Goal: Transaction & Acquisition: Purchase product/service

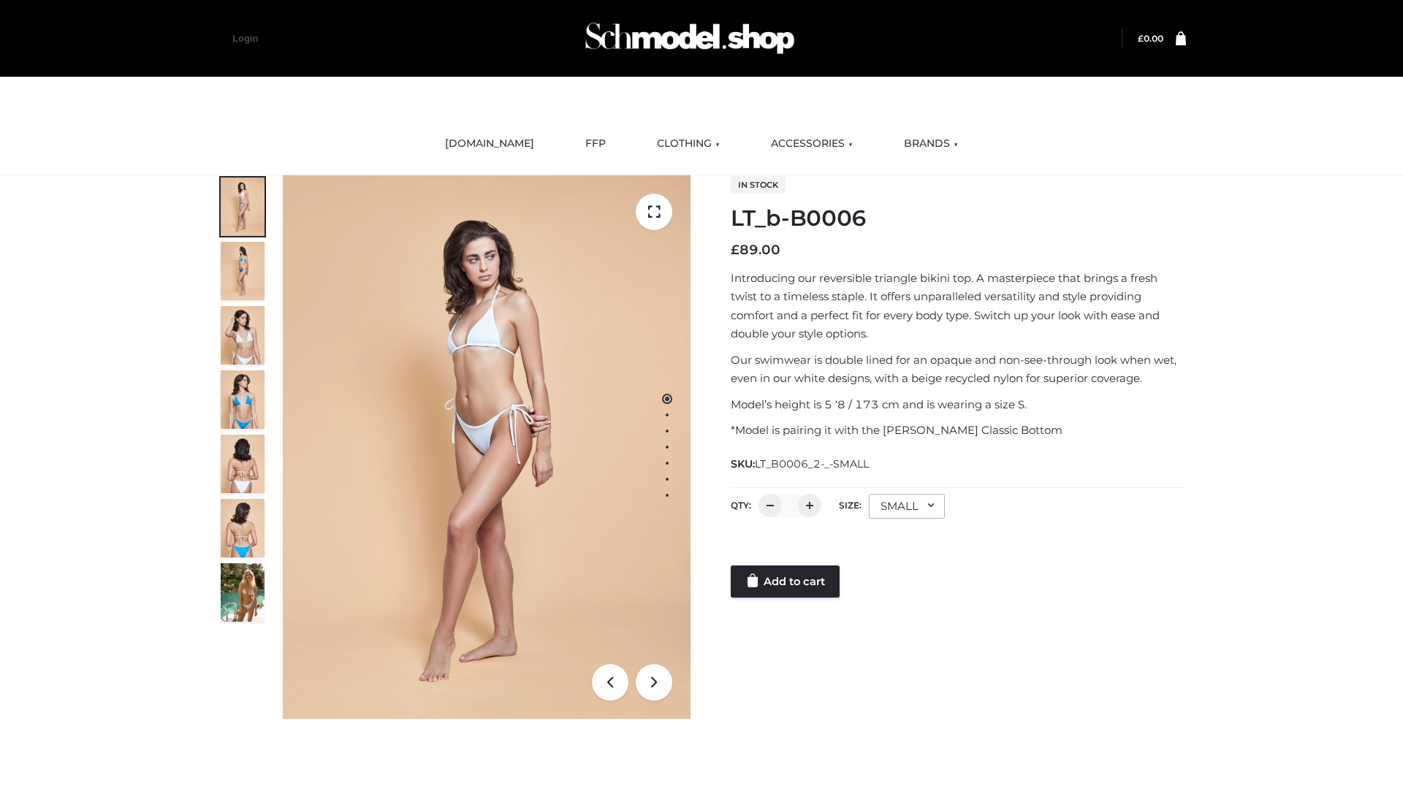
click at [786, 582] on link "Add to cart" at bounding box center [785, 582] width 109 height 32
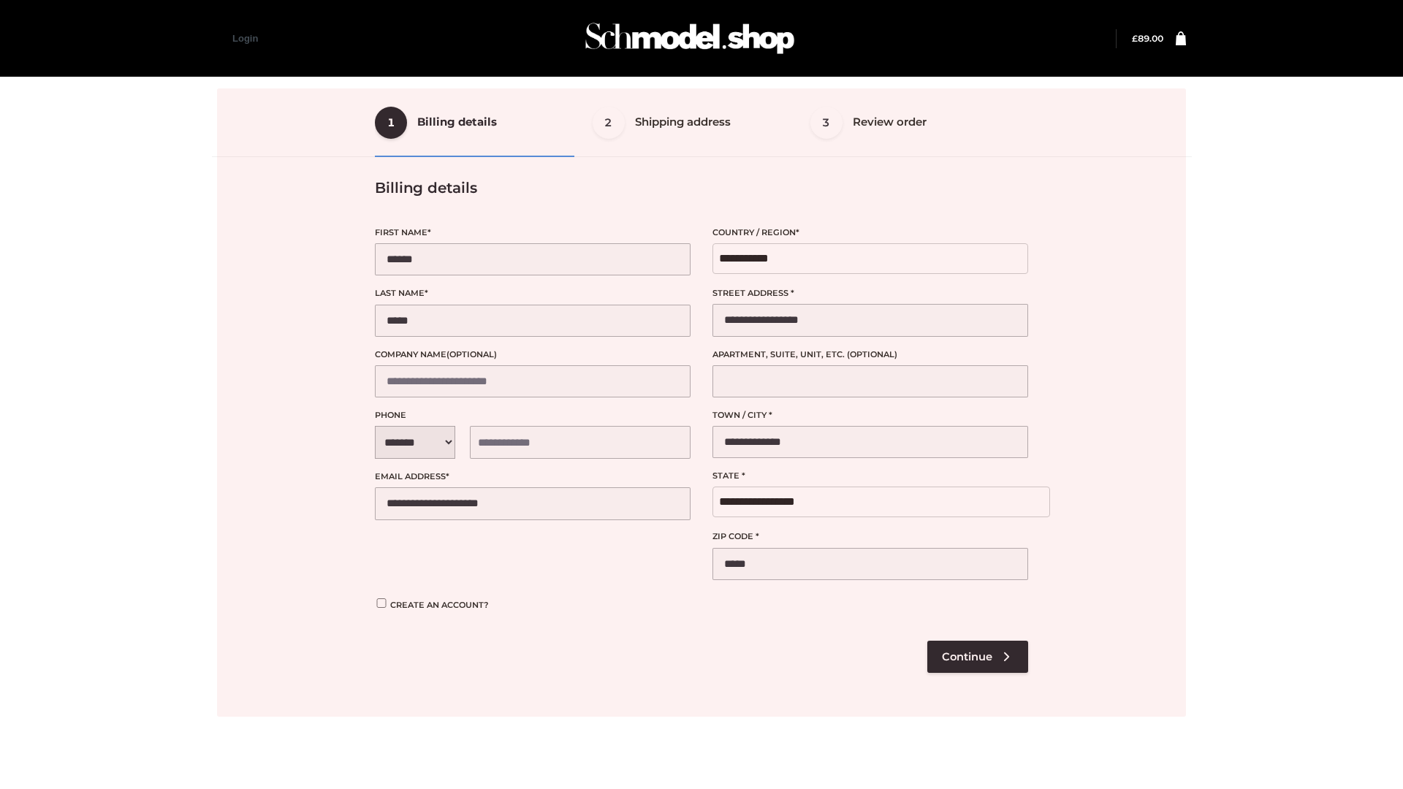
select select "**"
click at [977, 656] on div at bounding box center [701, 402] width 969 height 629
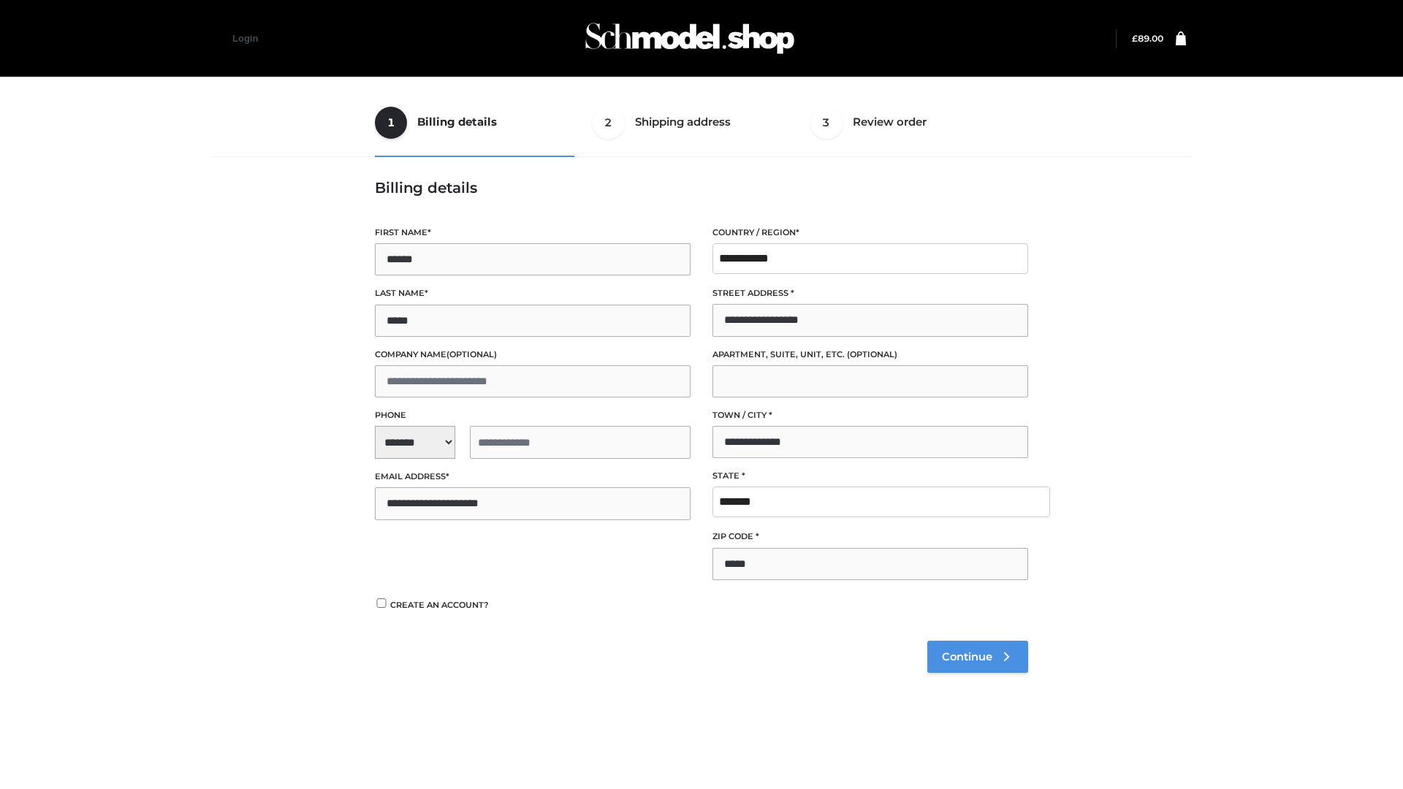
click at [977, 656] on span "Continue" at bounding box center [967, 656] width 50 height 13
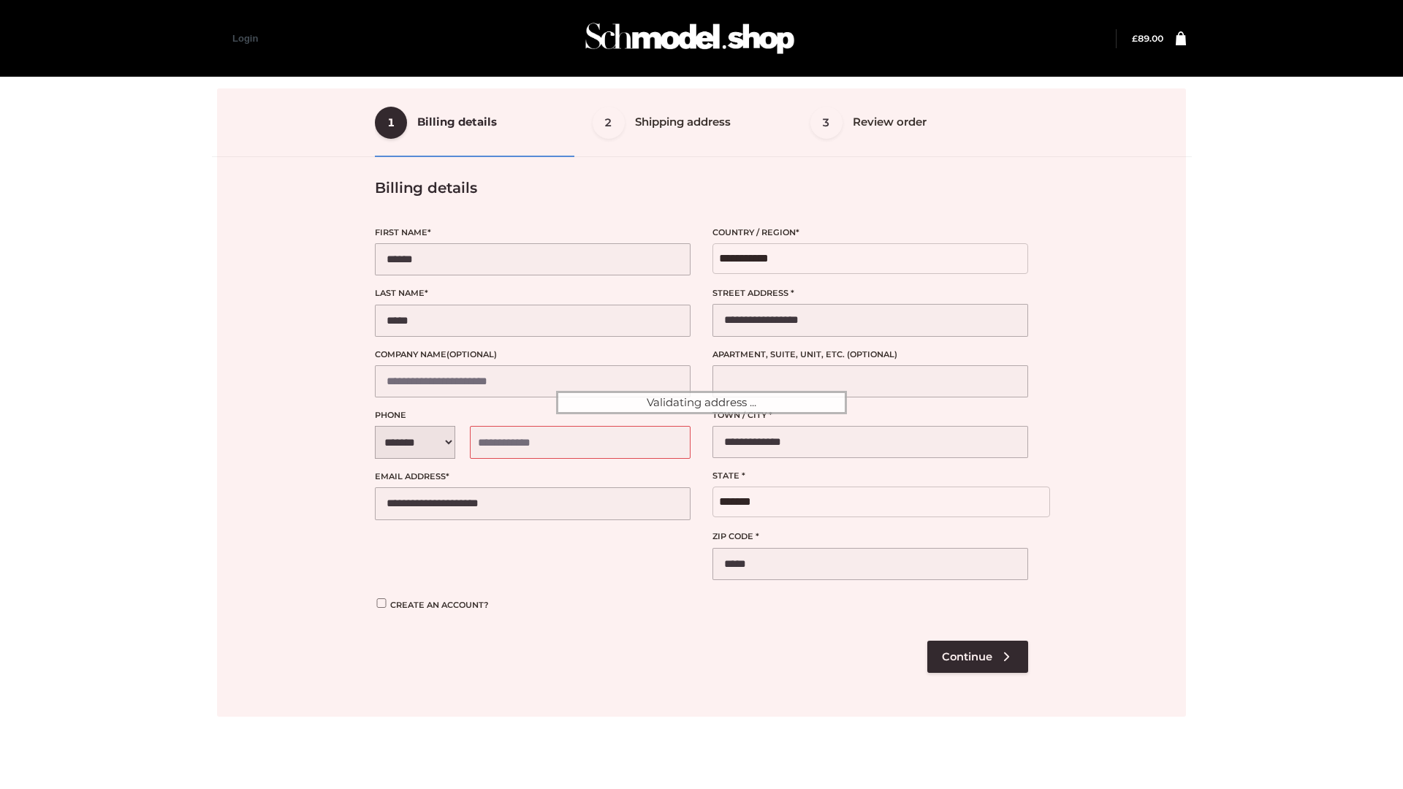
click at [422, 616] on div at bounding box center [701, 402] width 969 height 629
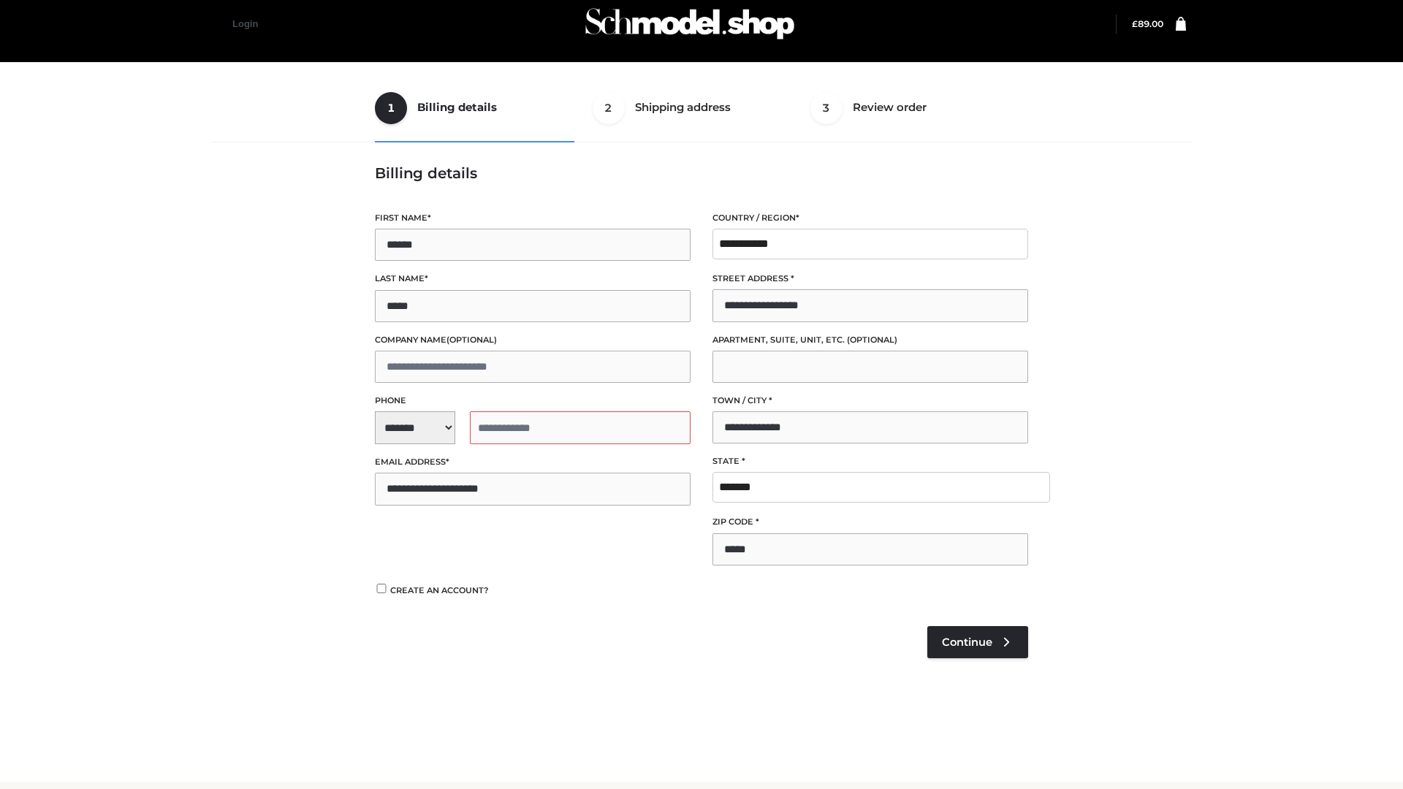
scroll to position [15, 0]
